Goal: Task Accomplishment & Management: Manage account settings

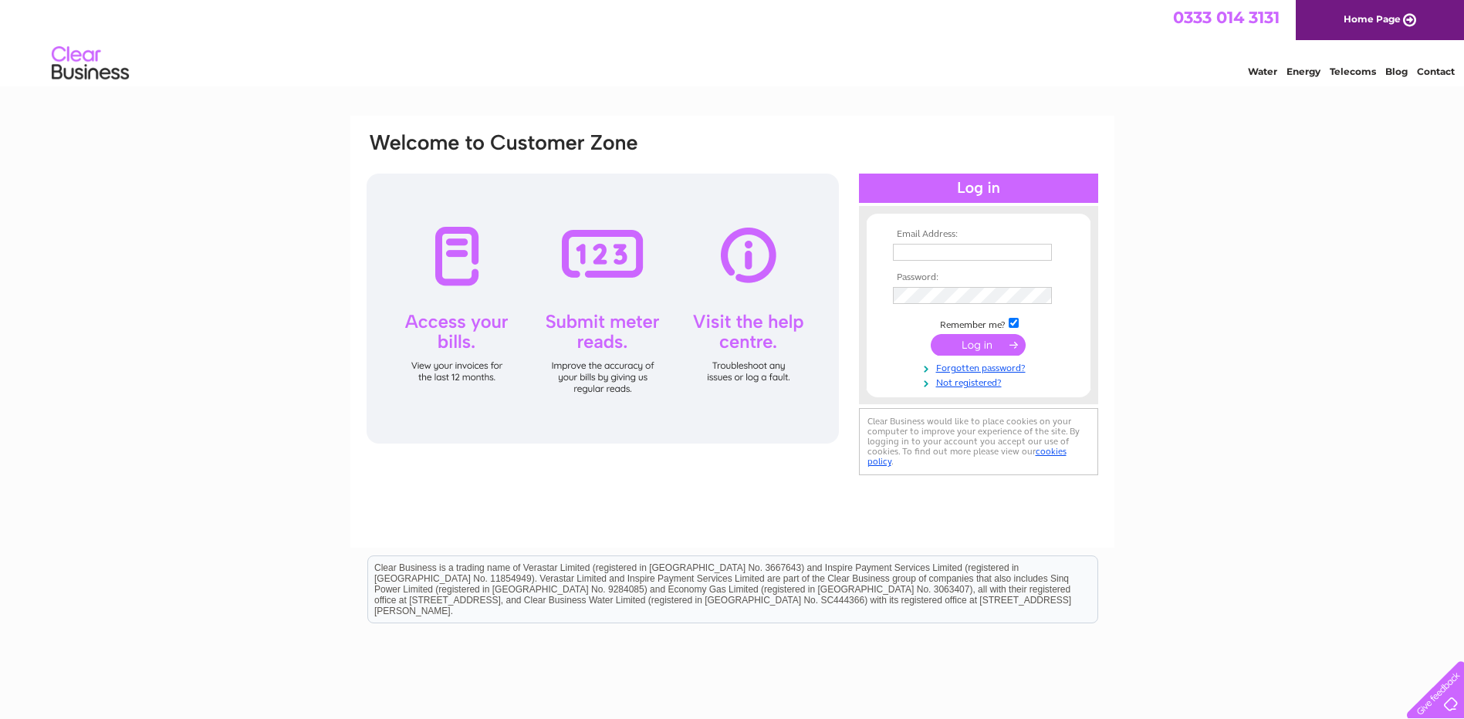
type input "[EMAIL_ADDRESS][PERSON_NAME][DOMAIN_NAME]"
click at [982, 347] on input "submit" at bounding box center [978, 345] width 95 height 22
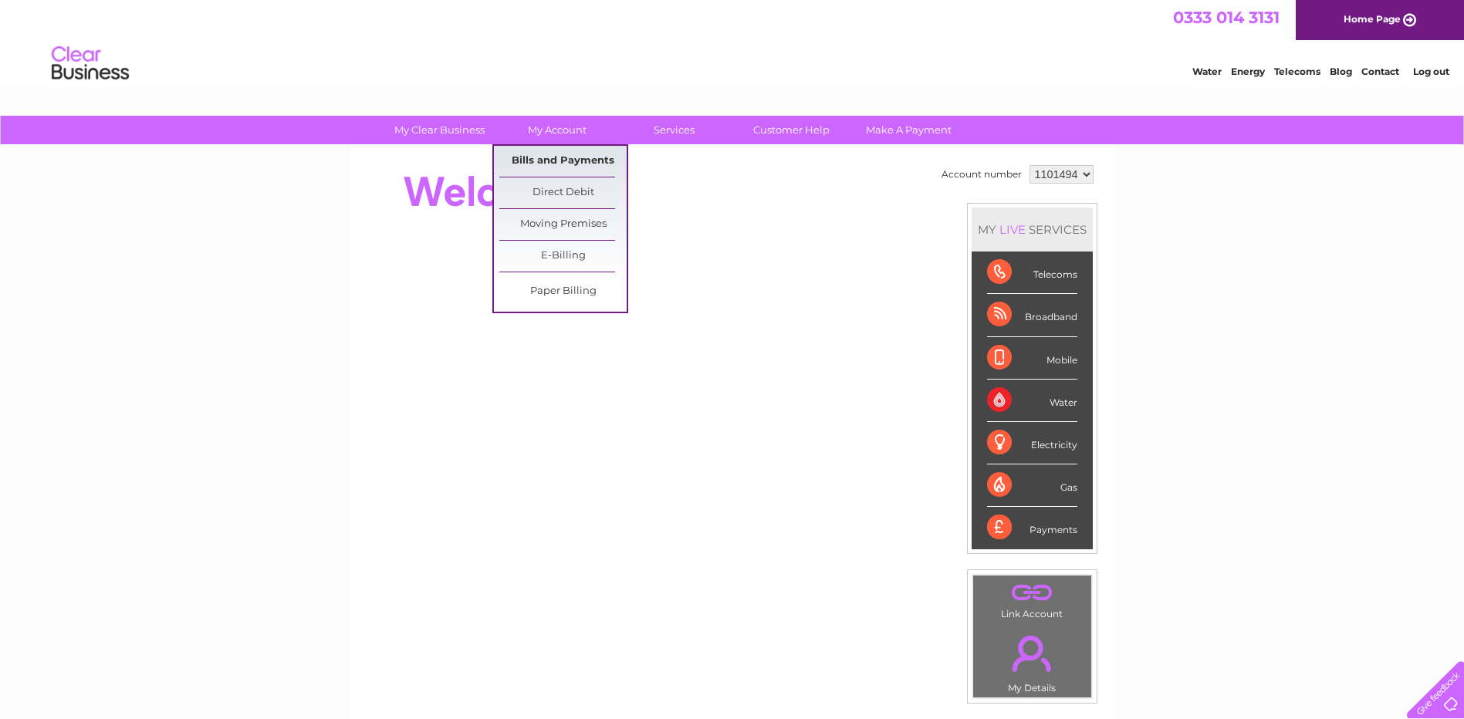
click at [550, 164] on link "Bills and Payments" at bounding box center [562, 161] width 127 height 31
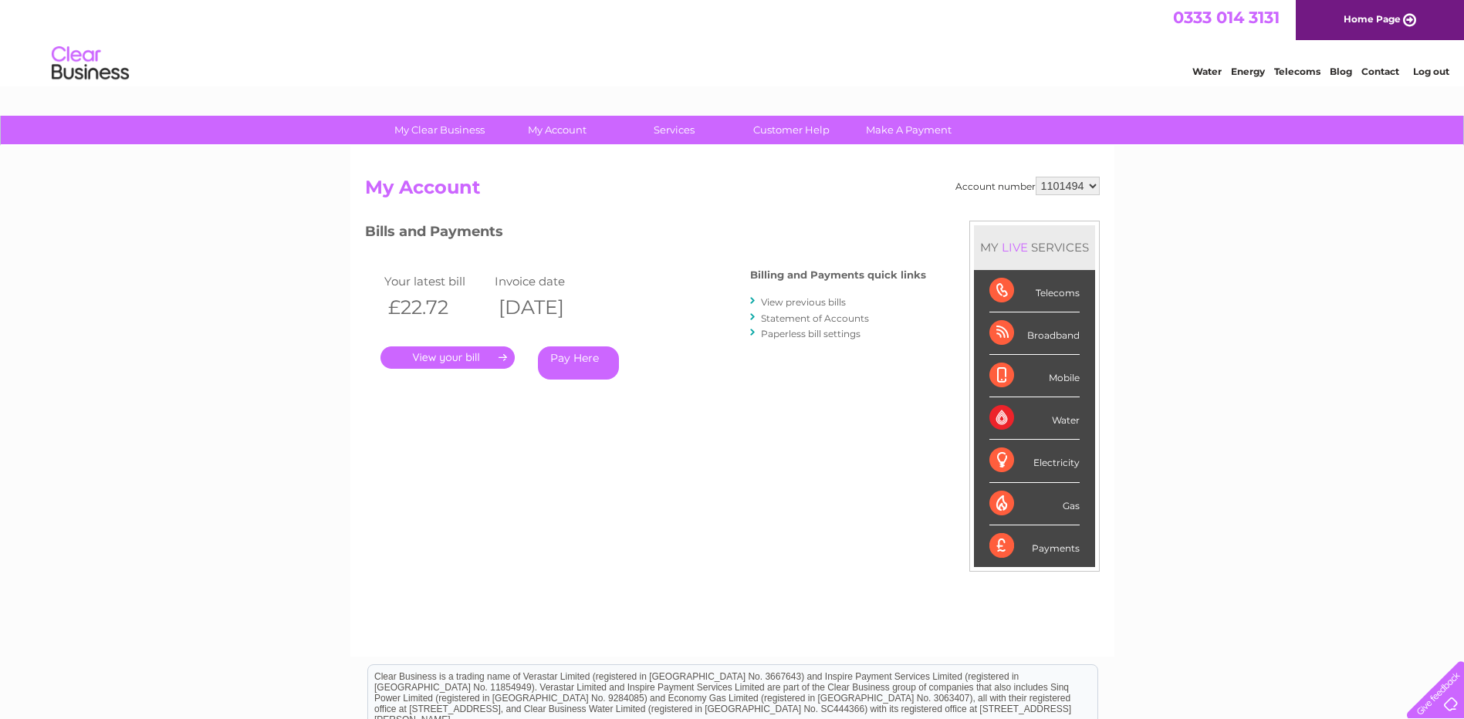
click at [790, 300] on link "View previous bills" at bounding box center [803, 302] width 85 height 12
